Goal: Information Seeking & Learning: Learn about a topic

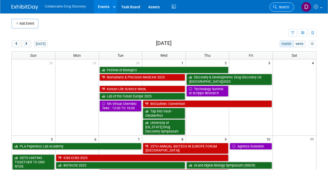
click at [283, 8] on span "Search" at bounding box center [283, 7] width 12 height 4
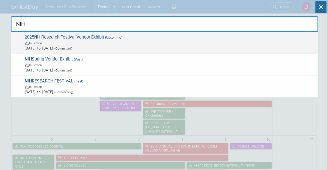
type input "NIH"
click at [49, 45] on span "[DATE] to [DATE] (Committed)" at bounding box center [170, 47] width 290 height 5
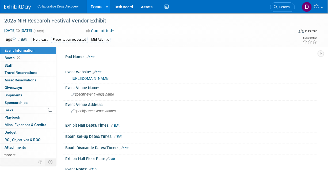
click at [107, 79] on link "https://technicalvendor.com/" at bounding box center [91, 78] width 38 height 4
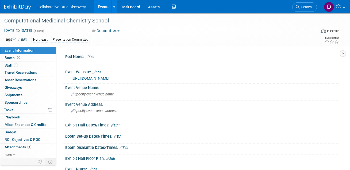
click at [109, 79] on link "https://www.compmedchem.org/" at bounding box center [91, 78] width 38 height 4
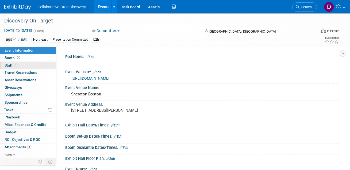
click at [14, 64] on span "1" at bounding box center [16, 65] width 4 height 4
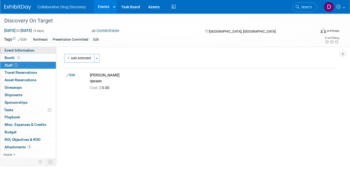
click at [24, 51] on span "Event Information" at bounding box center [20, 50] width 30 height 4
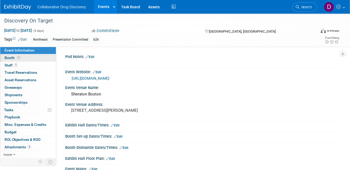
click at [30, 58] on link "Booth" at bounding box center [28, 57] width 56 height 7
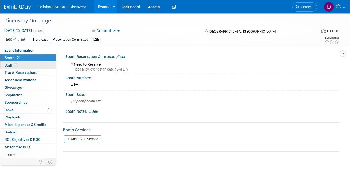
click at [24, 67] on link "1 Staff 1" at bounding box center [28, 65] width 56 height 7
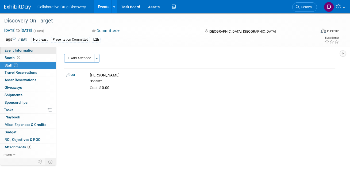
click at [33, 50] on span "Event Information" at bounding box center [20, 50] width 30 height 4
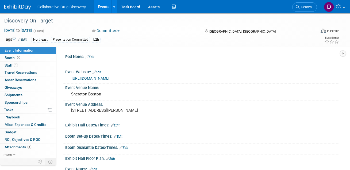
click at [99, 79] on link "https://www.discoveryontarget.com/" at bounding box center [91, 78] width 38 height 4
click at [22, 64] on link "1 Staff 1" at bounding box center [28, 65] width 56 height 7
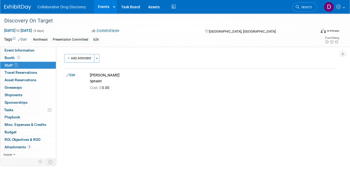
drag, startPoint x: 73, startPoint y: 59, endPoint x: 86, endPoint y: 74, distance: 20.0
click at [73, 59] on button "Add Attendee" at bounding box center [79, 58] width 30 height 9
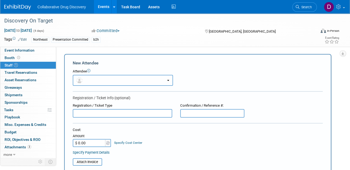
click at [98, 78] on button "button" at bounding box center [123, 80] width 100 height 11
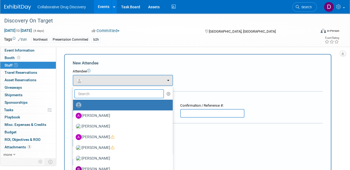
click at [103, 95] on input "text" at bounding box center [119, 93] width 90 height 9
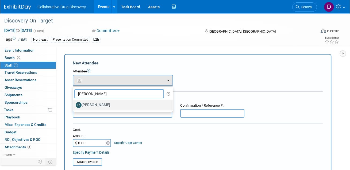
type input "ryan"
click at [99, 104] on label "Ryan Censullo" at bounding box center [122, 105] width 92 height 9
click at [74, 104] on input "Ryan Censullo" at bounding box center [71, 104] width 3 height 3
select select "2e6b1c80-7ee5-42b7-9c12-483942908160"
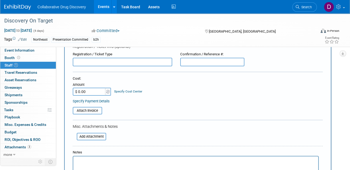
scroll to position [152, 0]
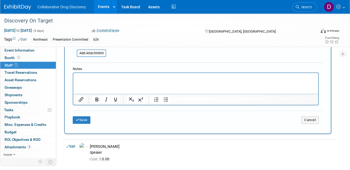
click at [83, 124] on div "Save Cancel" at bounding box center [198, 119] width 250 height 17
click at [83, 120] on button "Save" at bounding box center [82, 119] width 18 height 7
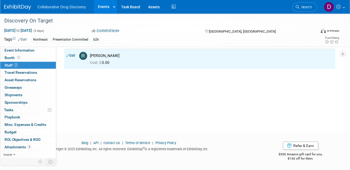
scroll to position [0, 0]
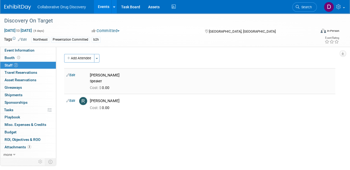
click at [109, 75] on div "James White" at bounding box center [211, 75] width 243 height 5
click at [26, 50] on span "Event Information" at bounding box center [20, 50] width 30 height 4
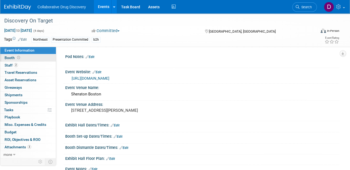
click at [24, 60] on link "Booth" at bounding box center [28, 57] width 56 height 7
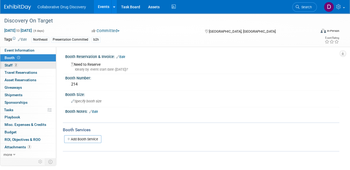
click at [20, 66] on link "2 Staff 2" at bounding box center [28, 65] width 56 height 7
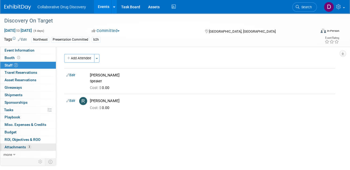
click at [26, 149] on link "3 Attachments 3" at bounding box center [28, 147] width 56 height 7
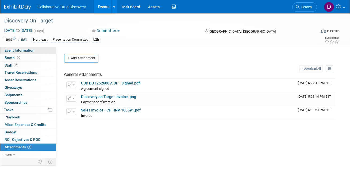
click at [30, 49] on span "Event Information" at bounding box center [20, 50] width 30 height 4
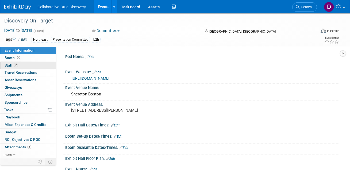
click at [26, 64] on link "2 Staff 2" at bounding box center [28, 65] width 56 height 7
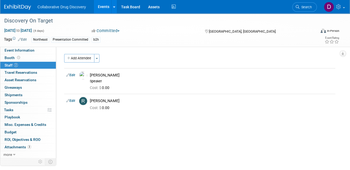
click at [14, 8] on img at bounding box center [17, 7] width 27 height 5
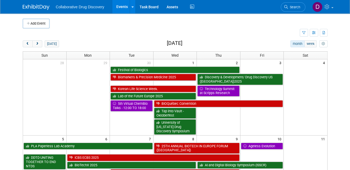
click at [292, 5] on link "Search" at bounding box center [293, 6] width 25 height 9
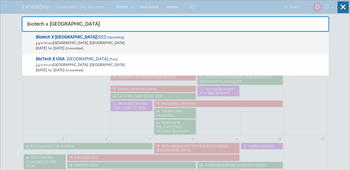
type input "biotech x [GEOGRAPHIC_DATA]"
click at [127, 47] on span "[DATE] to [DATE] (Committed)" at bounding box center [181, 47] width 290 height 5
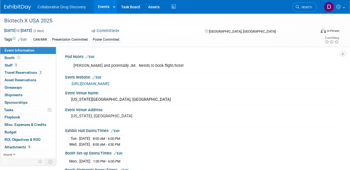
click at [109, 83] on link "[URL][DOMAIN_NAME]" at bounding box center [91, 84] width 38 height 4
click at [22, 67] on link "3 Staff 3" at bounding box center [28, 65] width 56 height 7
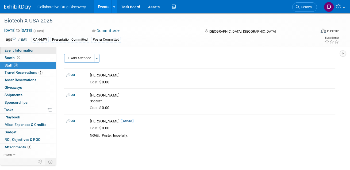
click at [25, 50] on span "Event Information" at bounding box center [20, 50] width 30 height 4
